Goal: Browse casually

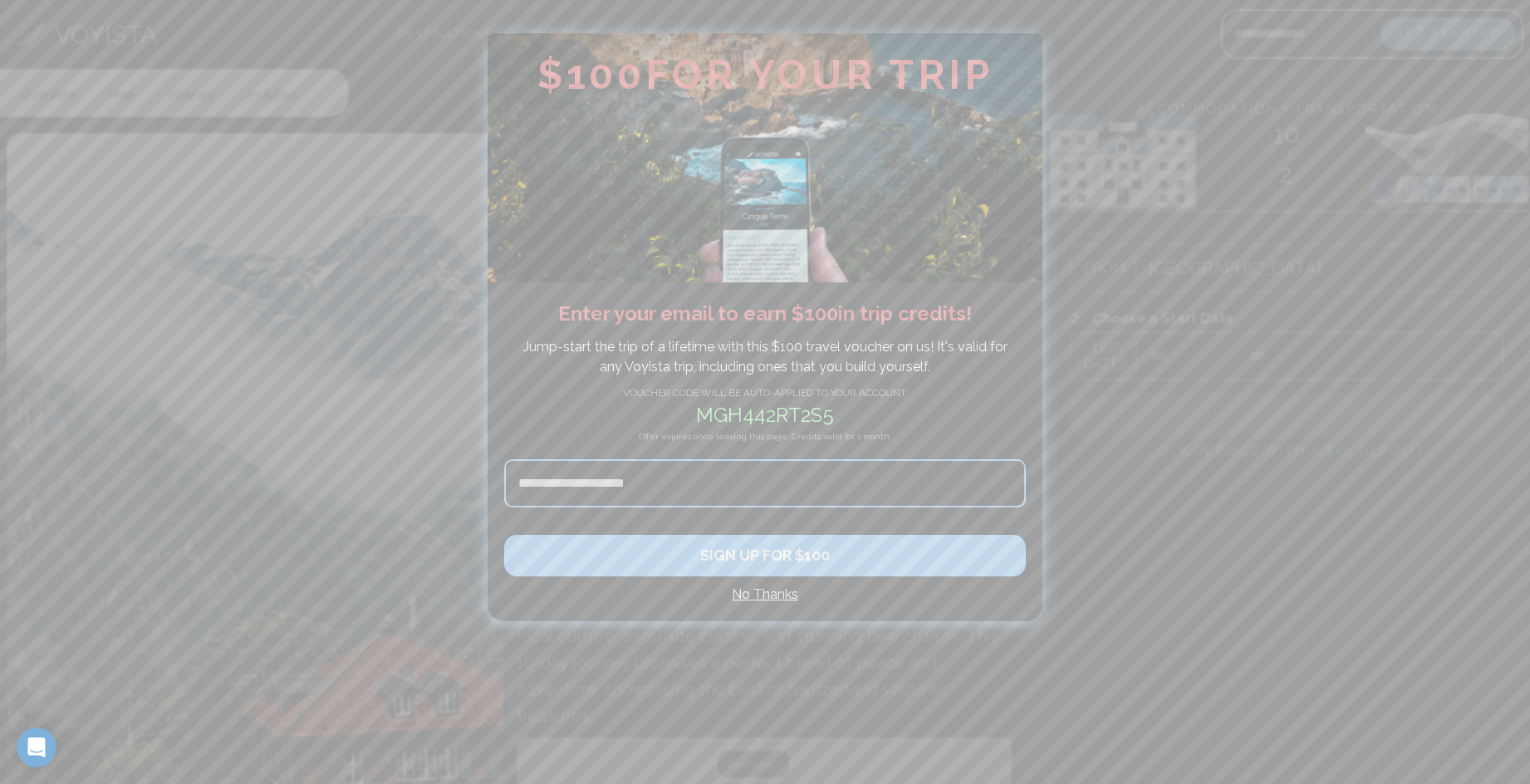
click at [1183, 115] on div at bounding box center [765, 392] width 1530 height 784
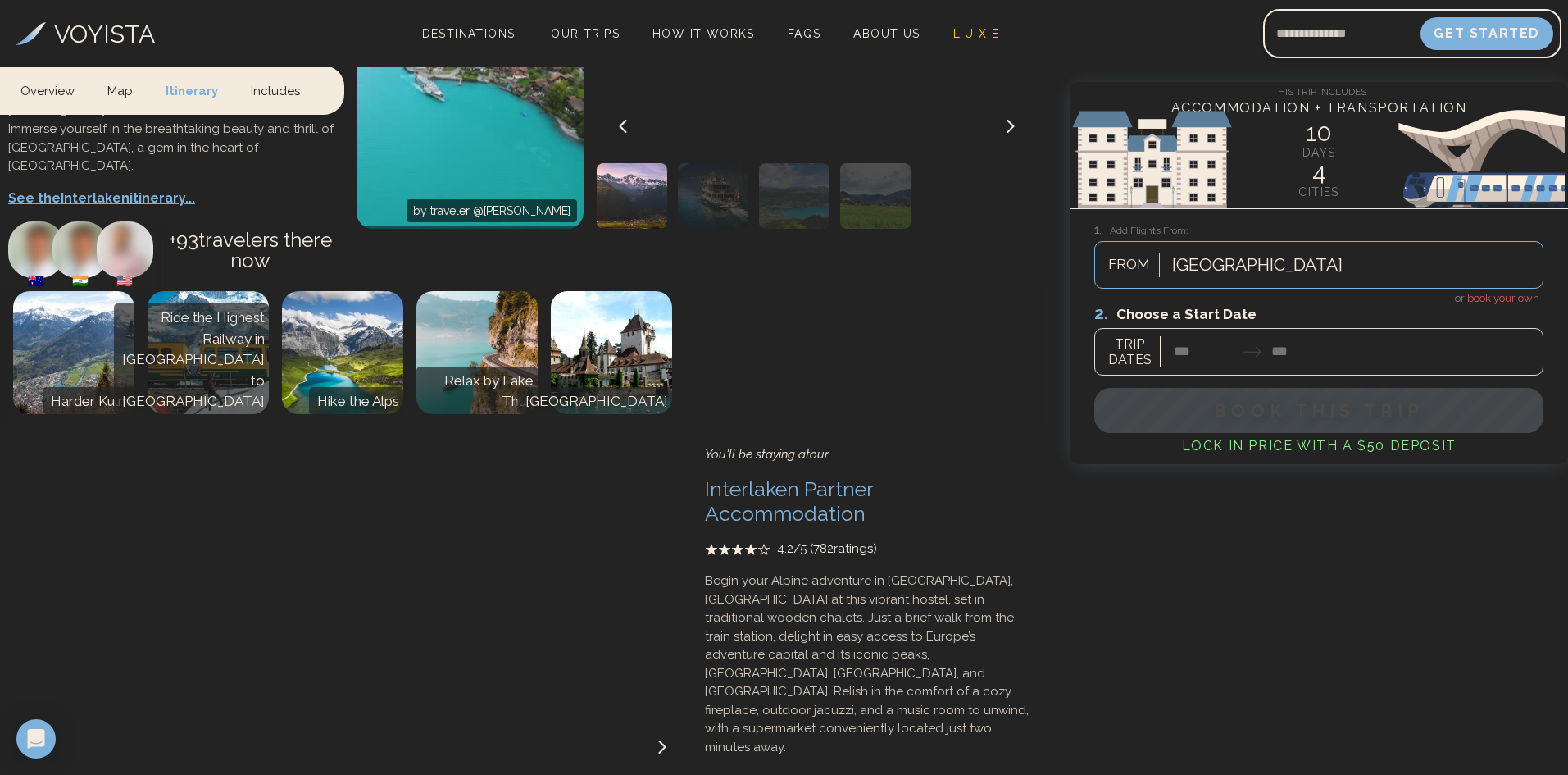
scroll to position [2952, 0]
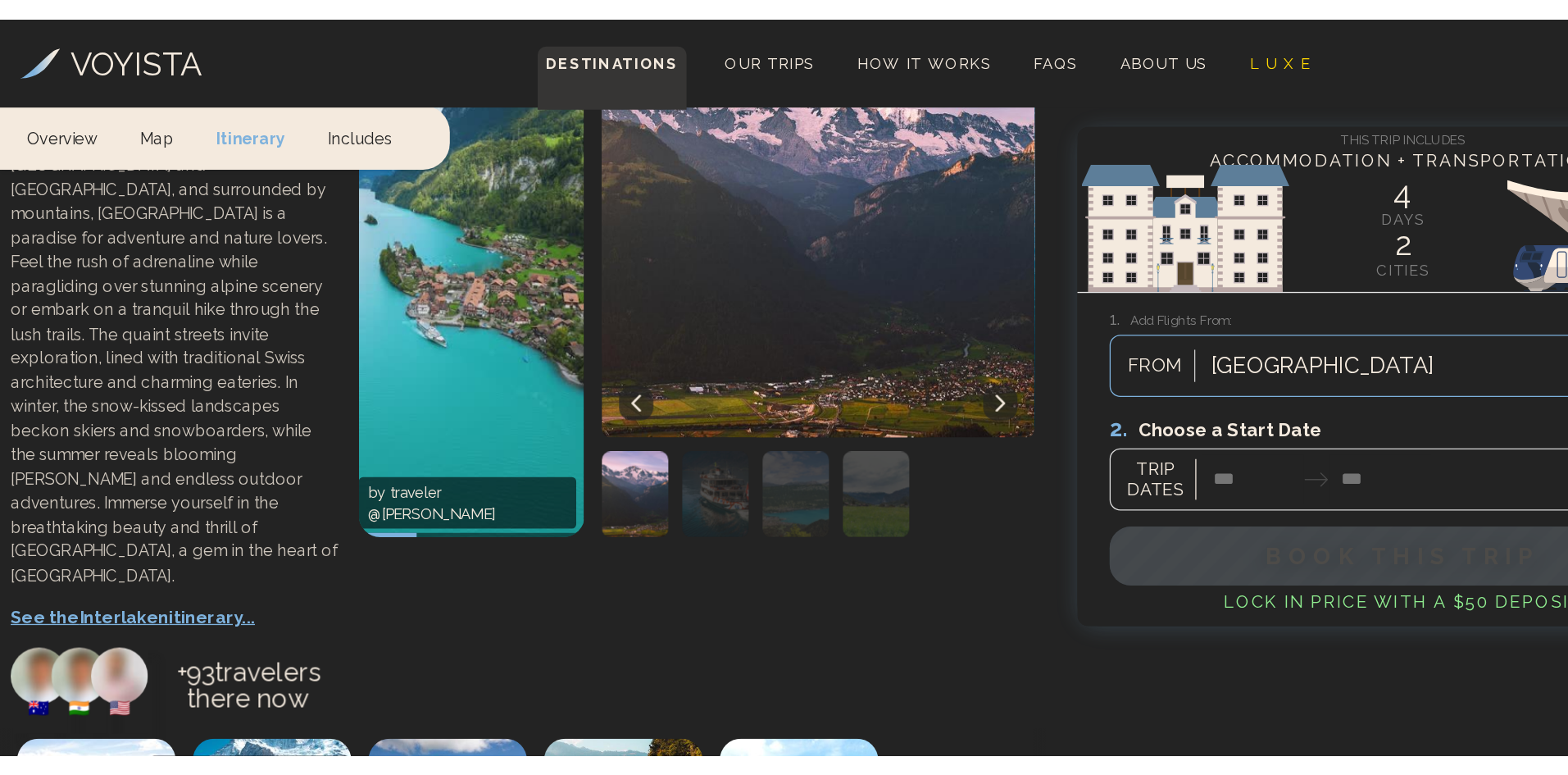
scroll to position [1861, 0]
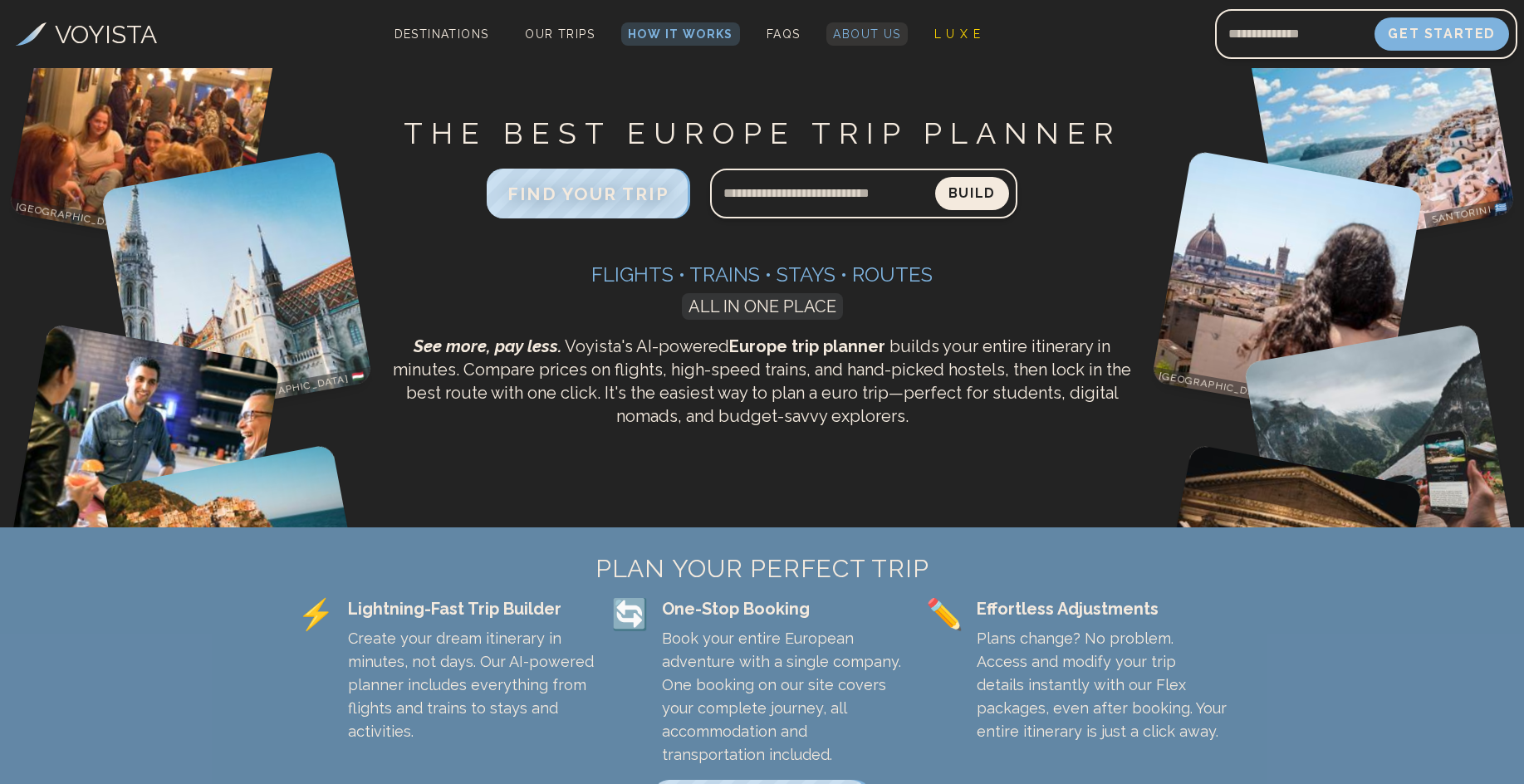
click at [872, 35] on span "About Us" at bounding box center [866, 33] width 67 height 13
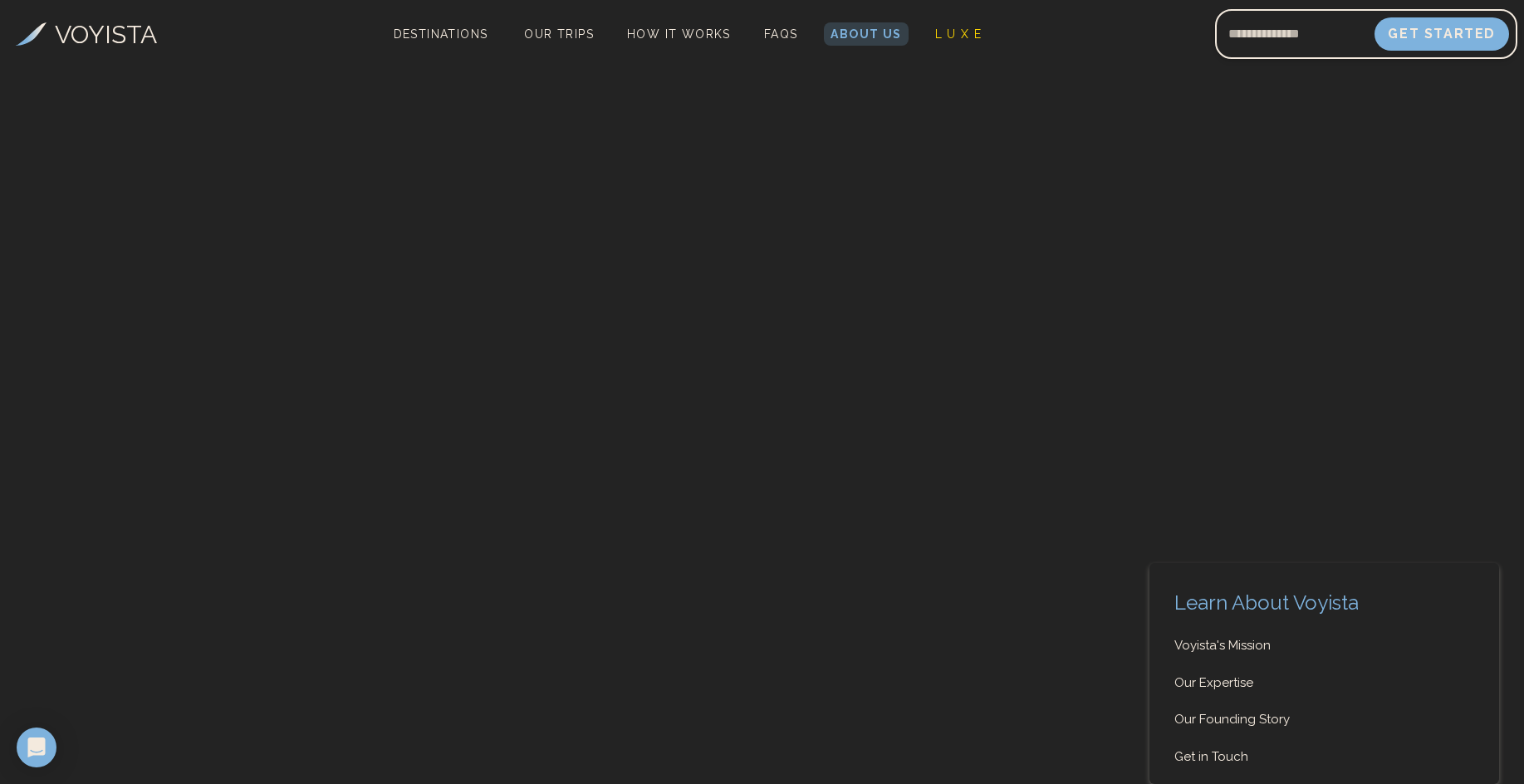
scroll to position [7574, 0]
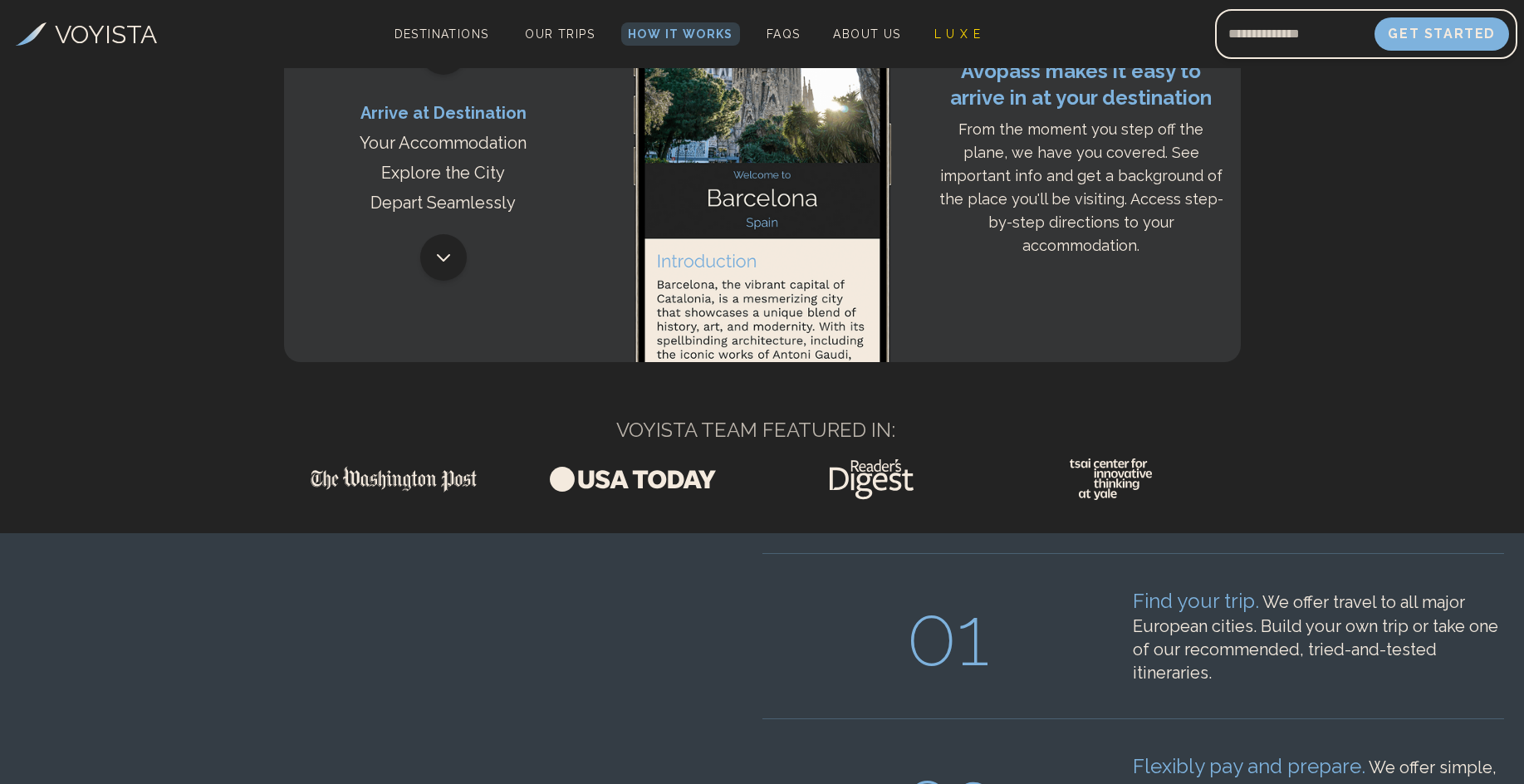
scroll to position [2242, 0]
